Goal: Find specific fact: Locate a discrete piece of known information

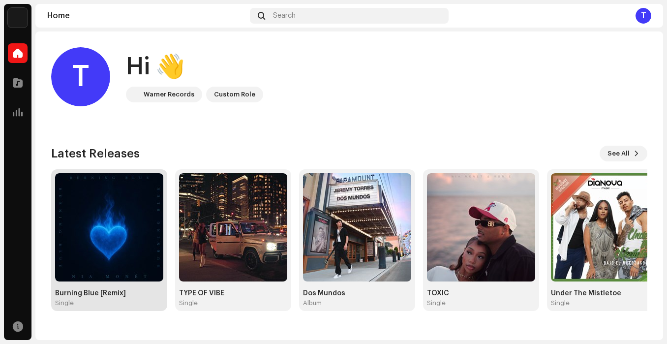
click at [114, 290] on div "Burning Blue [Remix]" at bounding box center [109, 293] width 108 height 8
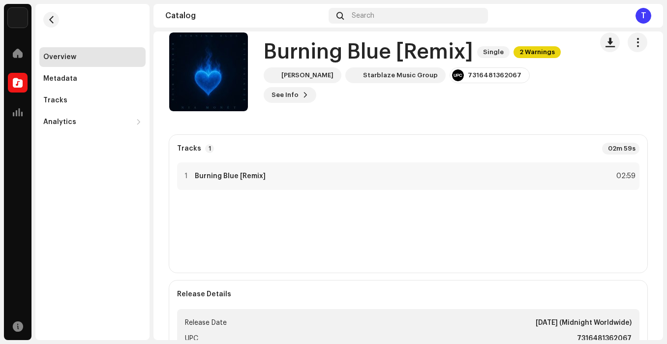
scroll to position [20, 0]
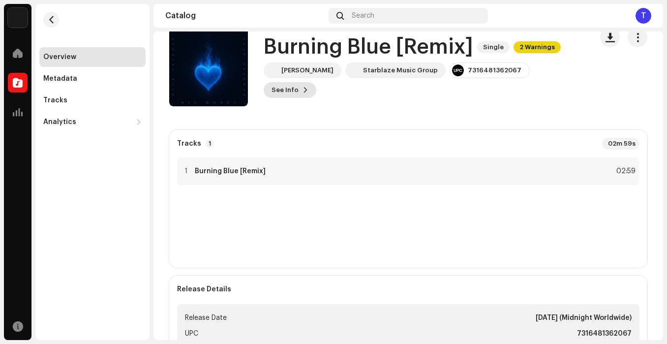
click at [316, 82] on button "See Info" at bounding box center [290, 90] width 53 height 16
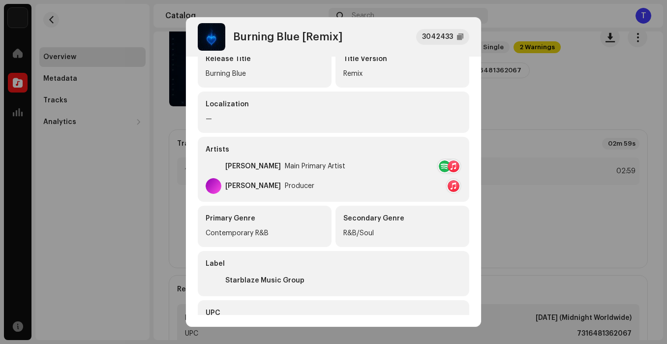
scroll to position [0, 0]
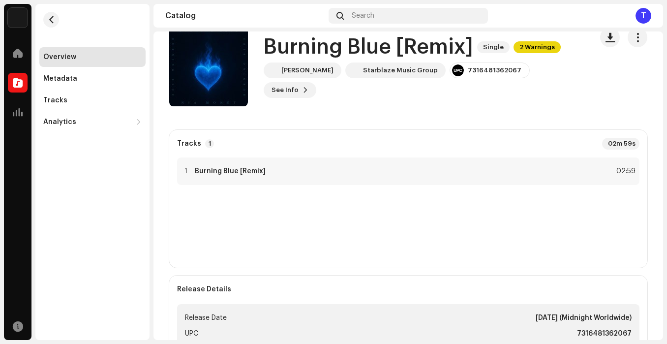
click at [585, 79] on div "Burning Blue [Remix] 3042433 Metadata Distribution Metadata Language English Re…" at bounding box center [333, 172] width 667 height 344
click at [482, 74] on div "7316481362067" at bounding box center [495, 70] width 54 height 8
drag, startPoint x: 490, startPoint y: 79, endPoint x: 442, endPoint y: 83, distance: 48.4
click at [450, 78] on div "7316481362067" at bounding box center [490, 70] width 80 height 16
click at [446, 119] on catalog-releases-details-overview "Burning Blue [Remix] Single 2 Warnings Burning Blue [Remix] Single 2 Warnings N…" at bounding box center [408, 331] width 510 height 638
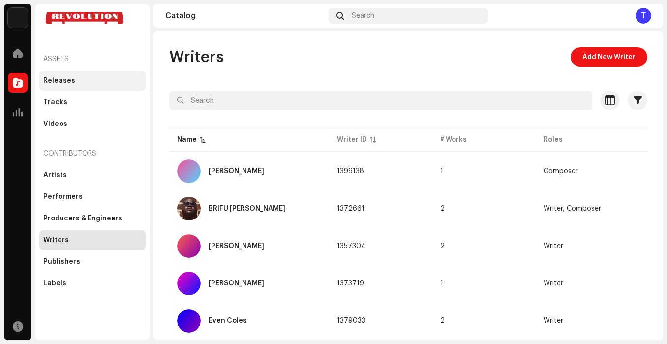
click at [65, 80] on div "Releases" at bounding box center [59, 81] width 32 height 8
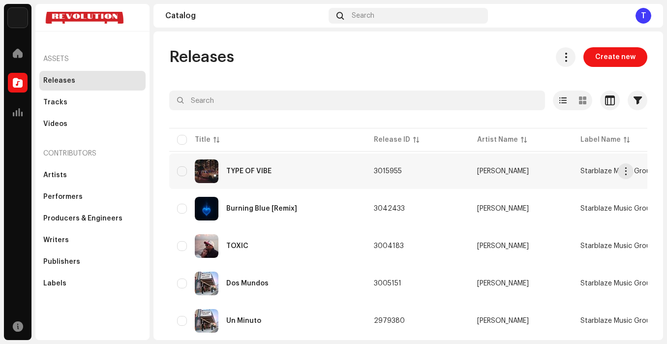
click at [387, 172] on span "3015955" at bounding box center [388, 171] width 28 height 7
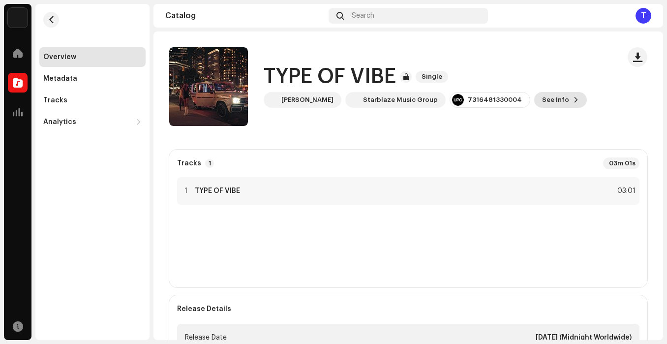
click at [542, 102] on span "See Info" at bounding box center [555, 100] width 27 height 20
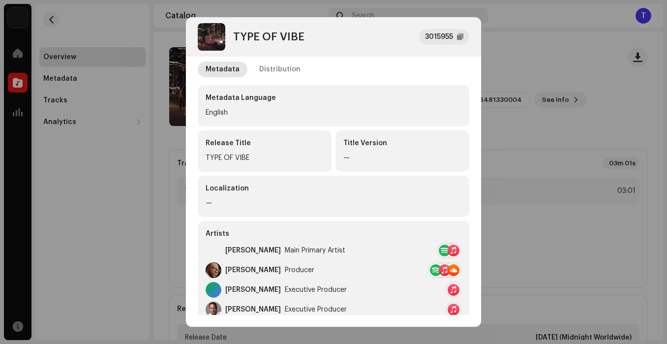
scroll to position [4, 0]
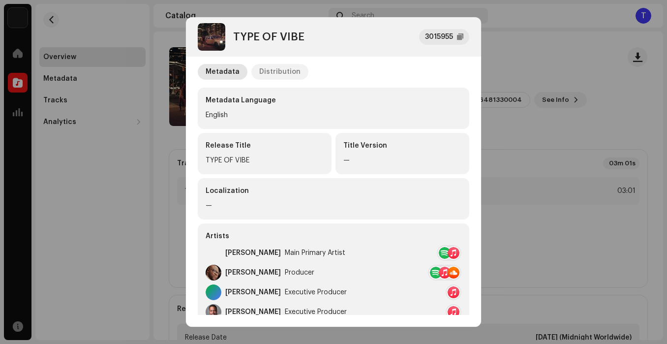
click at [268, 72] on div "Distribution" at bounding box center [279, 72] width 41 height 16
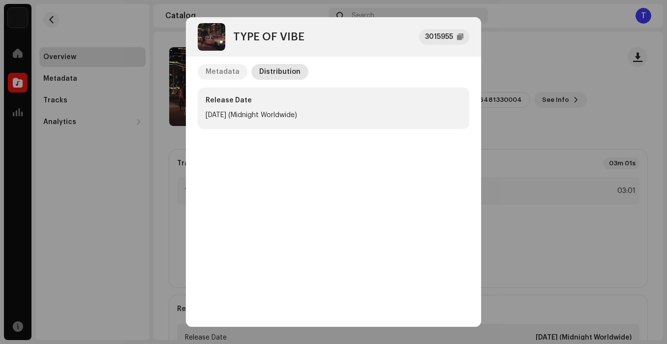
click at [224, 71] on div "Metadata" at bounding box center [223, 72] width 34 height 16
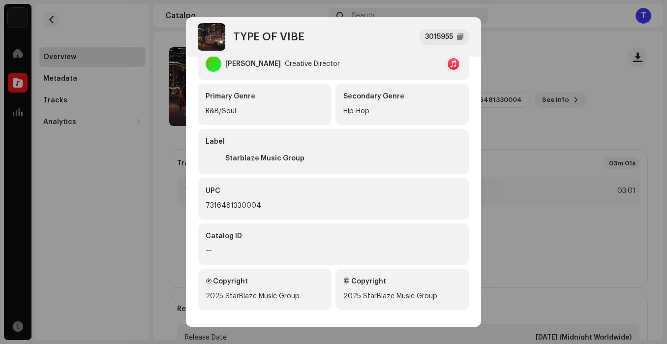
scroll to position [318, 0]
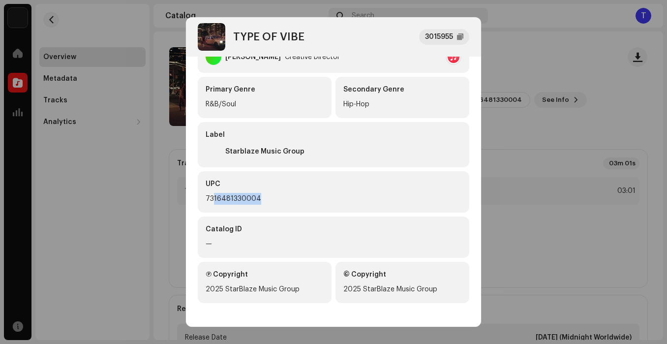
drag, startPoint x: 265, startPoint y: 198, endPoint x: 214, endPoint y: 198, distance: 50.7
click at [214, 198] on div "7316481330004" at bounding box center [334, 199] width 256 height 12
click at [302, 188] on div "UPC" at bounding box center [334, 184] width 256 height 10
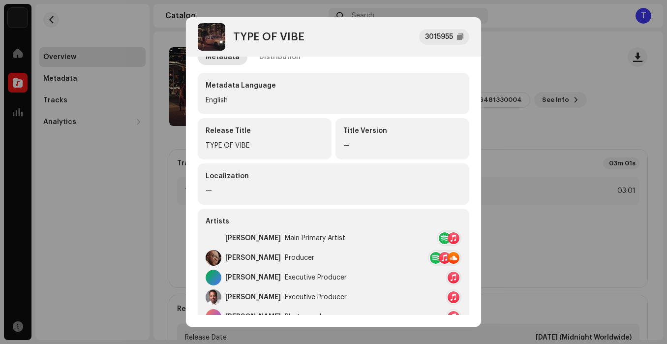
scroll to position [0, 0]
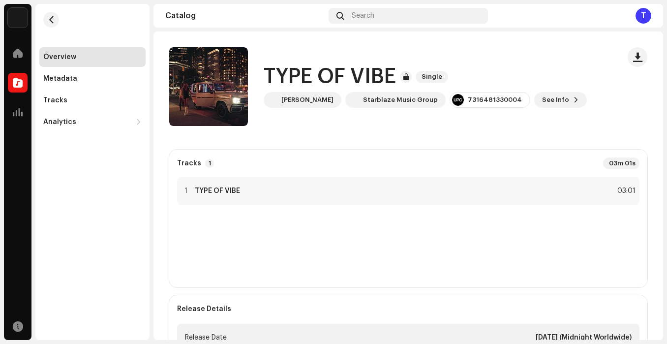
click at [66, 83] on div "TYPE OF VIBE 3015955 Metadata Distribution Metadata Language English Release Ti…" at bounding box center [333, 172] width 667 height 344
click at [71, 80] on div "Metadata" at bounding box center [60, 79] width 34 height 8
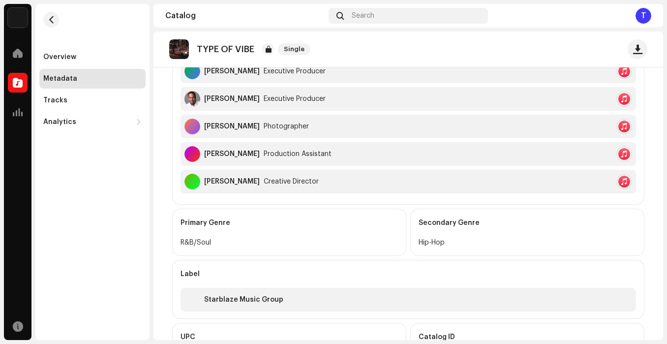
scroll to position [459, 0]
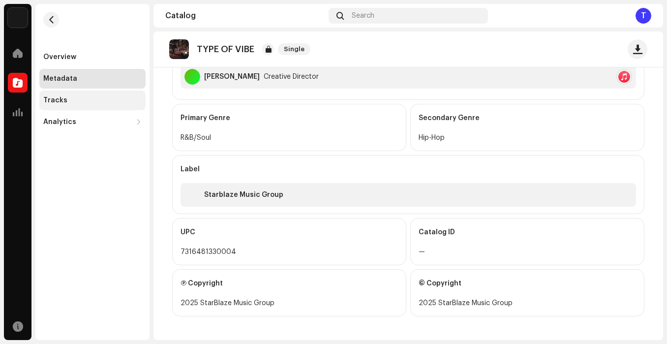
click at [62, 97] on div "Tracks" at bounding box center [55, 100] width 24 height 8
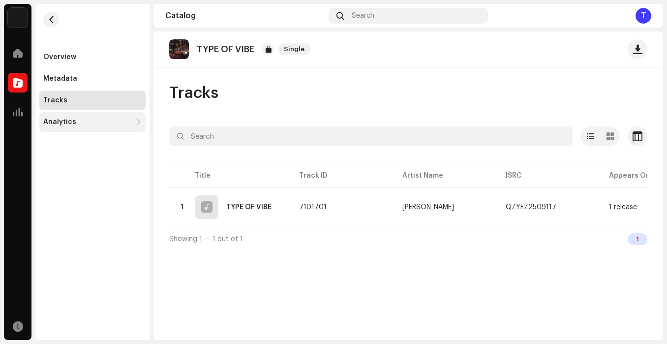
click at [73, 124] on div "Analytics" at bounding box center [59, 122] width 33 height 8
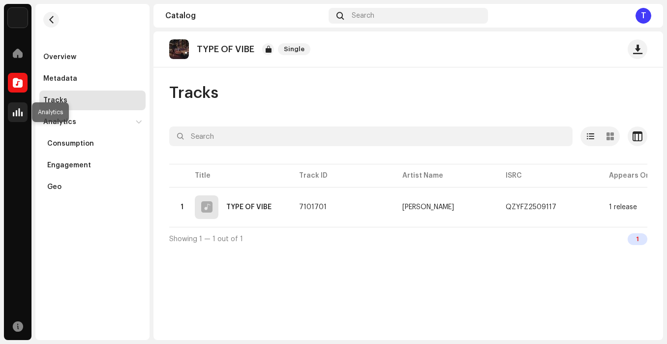
click at [23, 113] on div at bounding box center [18, 112] width 20 height 20
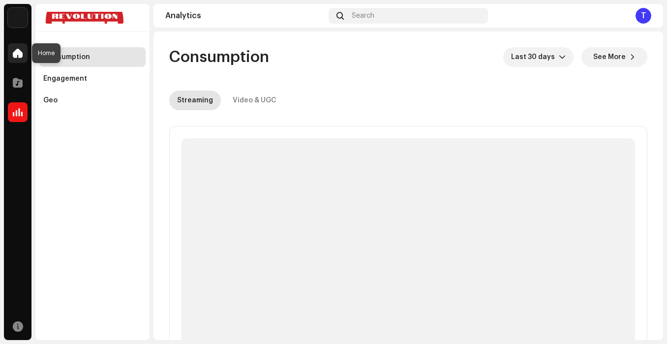
click at [18, 53] on span at bounding box center [18, 53] width 10 height 8
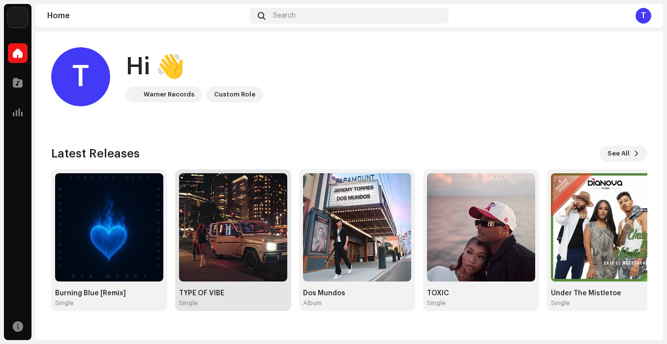
click at [216, 301] on div "Single" at bounding box center [233, 303] width 108 height 8
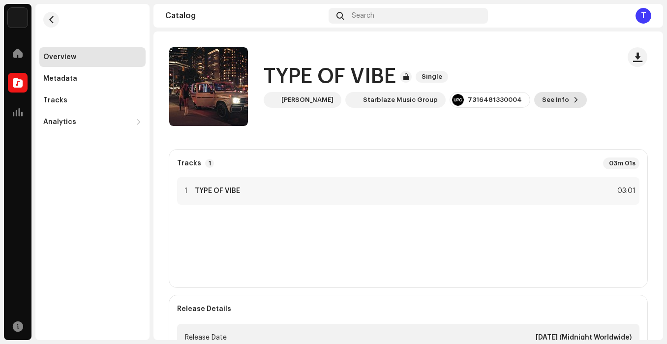
click at [542, 97] on span "See Info" at bounding box center [555, 100] width 27 height 20
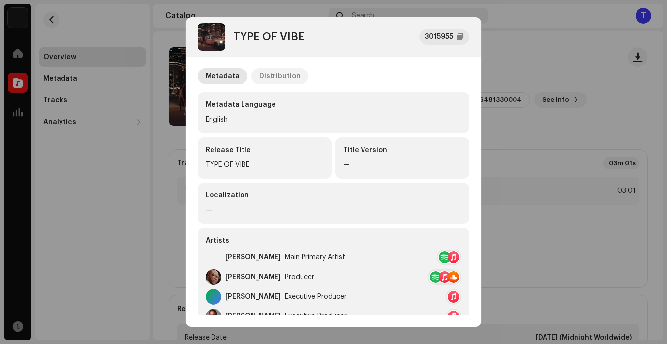
click at [279, 74] on div "Distribution" at bounding box center [279, 76] width 41 height 16
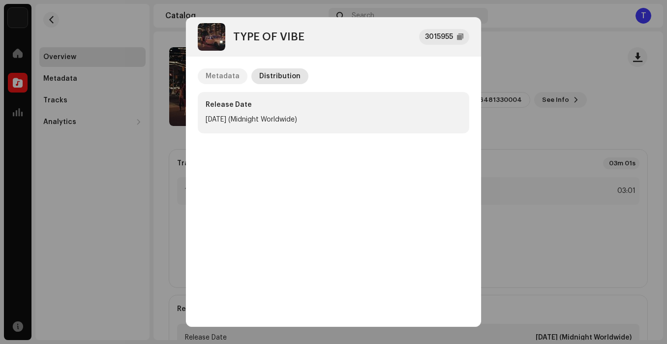
click at [219, 76] on div "Metadata" at bounding box center [223, 76] width 34 height 16
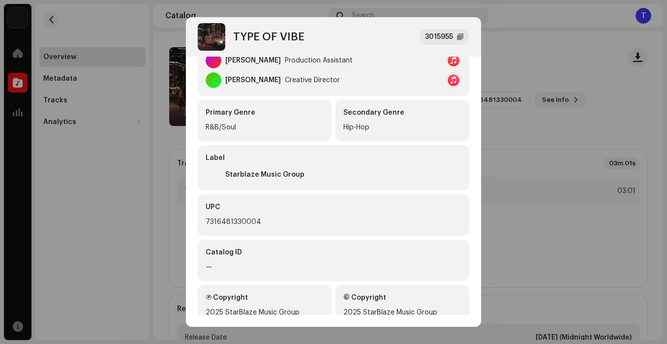
scroll to position [318, 0]
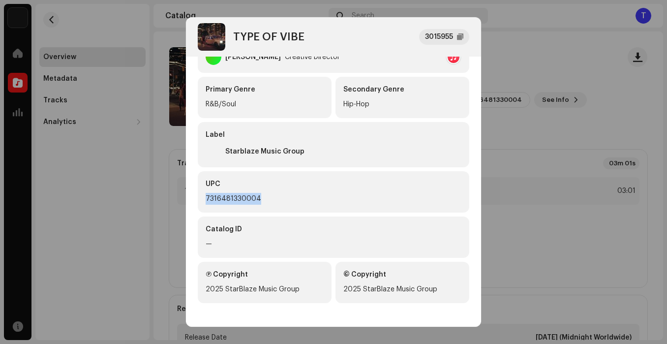
drag, startPoint x: 260, startPoint y: 196, endPoint x: 200, endPoint y: 195, distance: 59.5
click at [200, 195] on div "UPC 7316481330004" at bounding box center [334, 191] width 272 height 41
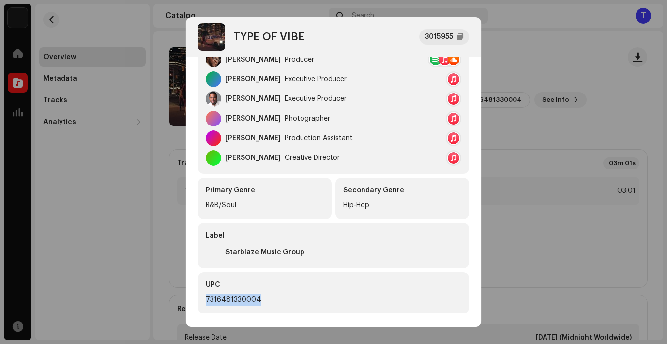
scroll to position [219, 0]
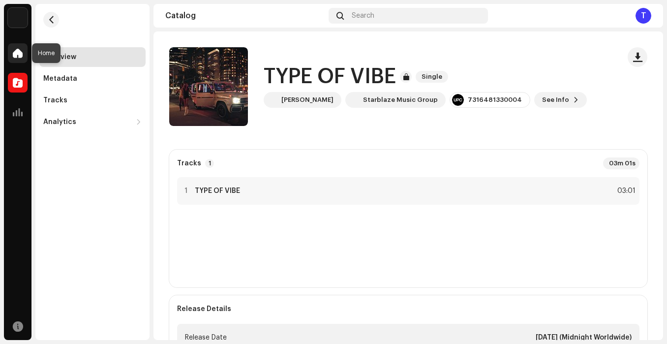
click at [18, 56] on span at bounding box center [18, 53] width 10 height 8
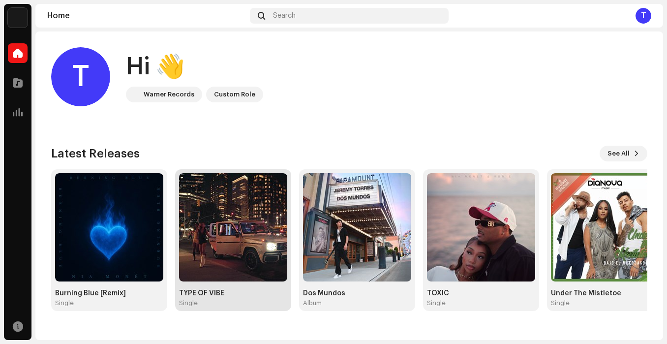
click at [190, 288] on div "TYPE OF VIBE Single" at bounding box center [233, 240] width 108 height 134
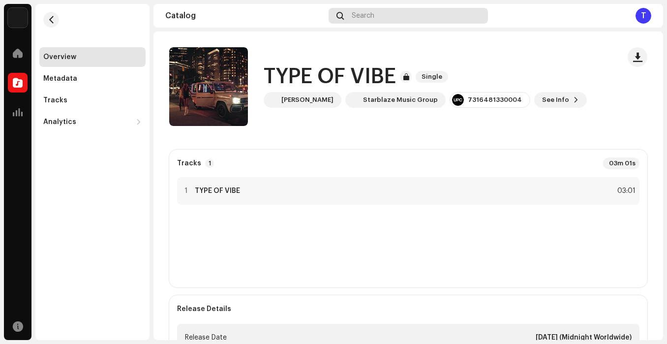
click at [362, 12] on span "Search" at bounding box center [363, 16] width 23 height 8
click at [49, 18] on span "button" at bounding box center [51, 20] width 7 height 8
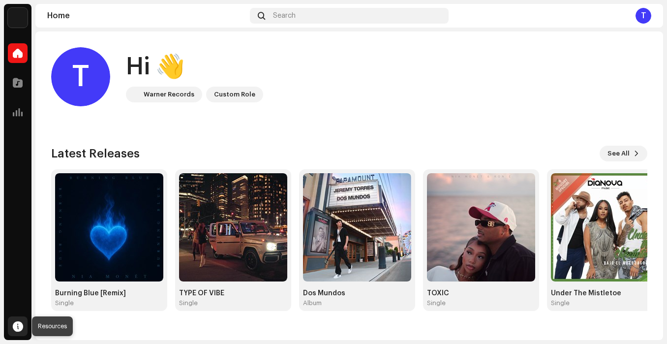
click at [17, 322] on span at bounding box center [18, 326] width 10 height 8
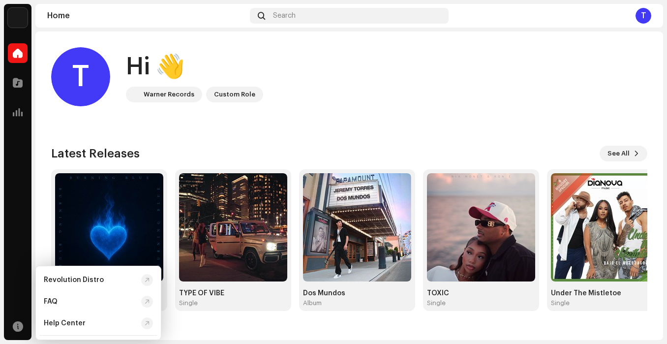
click at [47, 150] on div "T Hi 👋 Warner Records Custom Role Latest Releases See All Burning Blue [Remix] …" at bounding box center [349, 178] width 628 height 295
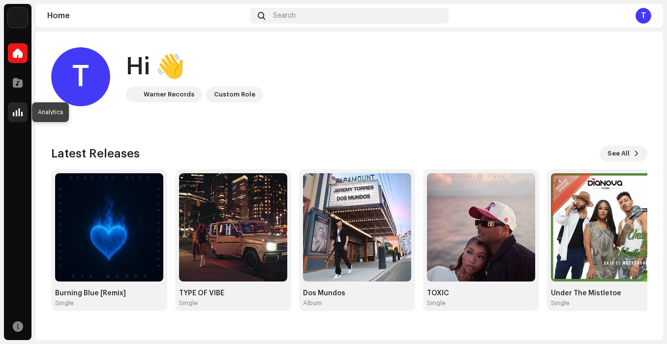
click at [15, 113] on span at bounding box center [18, 112] width 10 height 8
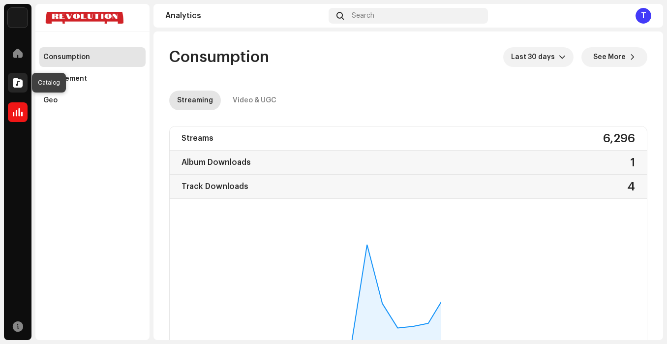
click at [20, 83] on span at bounding box center [18, 83] width 10 height 8
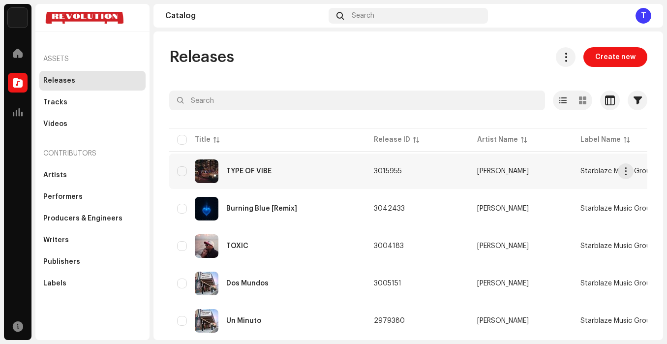
click at [256, 172] on div "TYPE OF VIBE" at bounding box center [248, 171] width 45 height 7
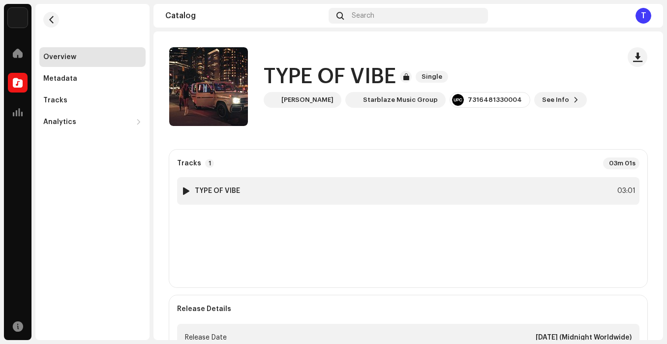
click at [336, 182] on div "1 TYPE OF VIBE 03:01" at bounding box center [408, 191] width 462 height 28
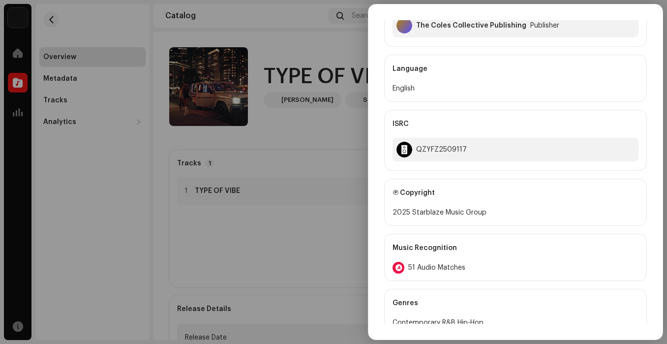
scroll to position [383, 0]
drag, startPoint x: 476, startPoint y: 148, endPoint x: 409, endPoint y: 147, distance: 67.4
click at [409, 147] on div "QZYFZ2509117" at bounding box center [516, 149] width 246 height 24
copy div "QZYFZ2509117"
click at [504, 125] on div "ISRC" at bounding box center [516, 124] width 246 height 28
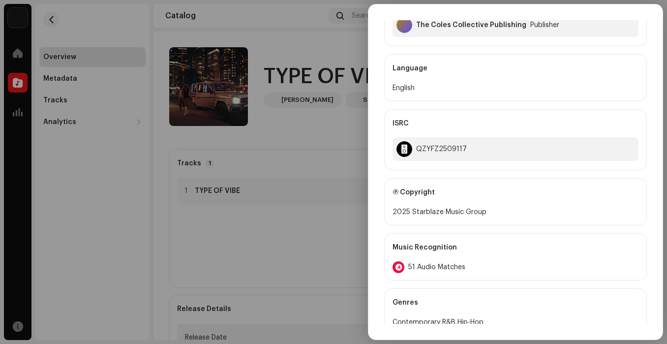
click at [348, 115] on div at bounding box center [333, 172] width 667 height 344
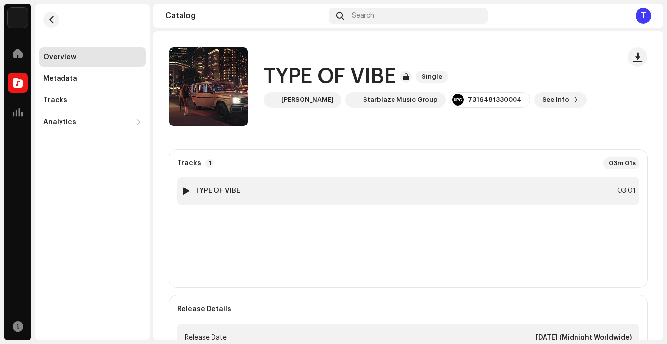
click at [518, 189] on div "1 TYPE OF VIBE 03:01" at bounding box center [408, 191] width 462 height 28
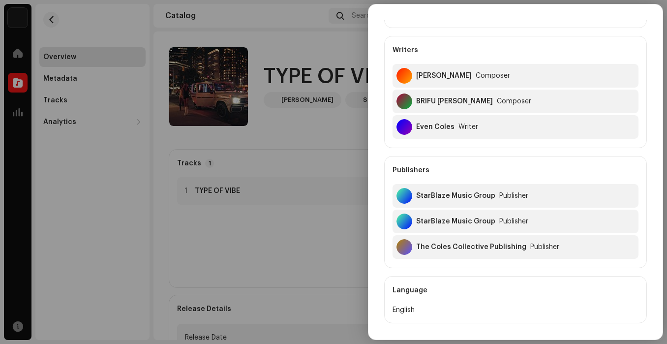
scroll to position [0, 0]
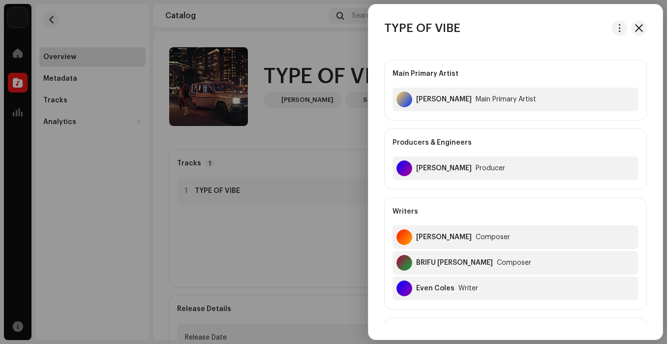
click at [330, 123] on div at bounding box center [333, 172] width 667 height 344
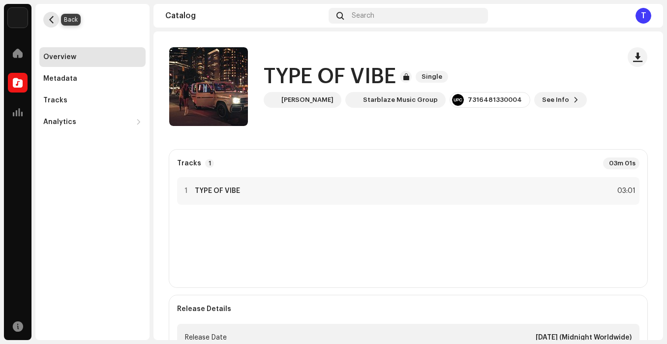
click at [53, 23] on span "button" at bounding box center [51, 20] width 7 height 8
